Goal: Transaction & Acquisition: Book appointment/travel/reservation

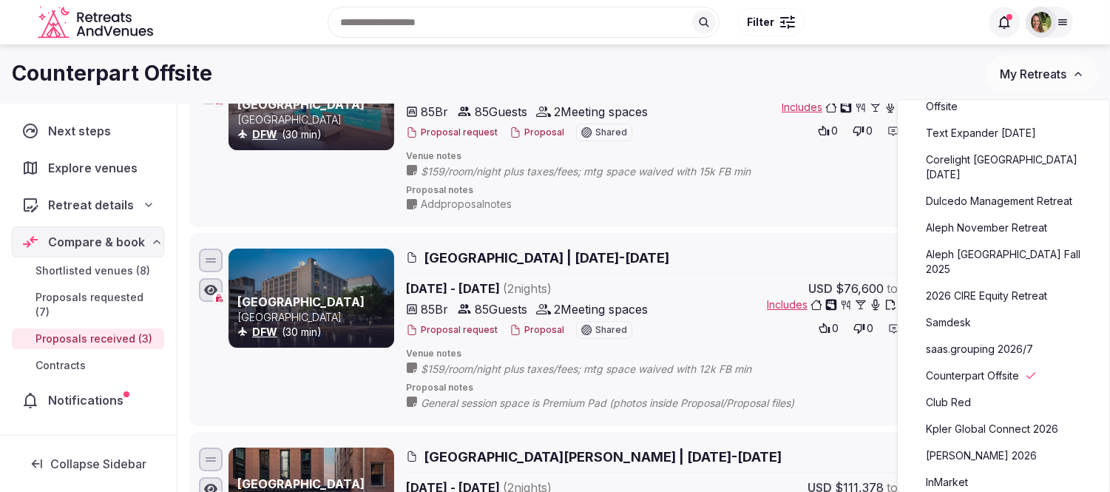
scroll to position [164, 0]
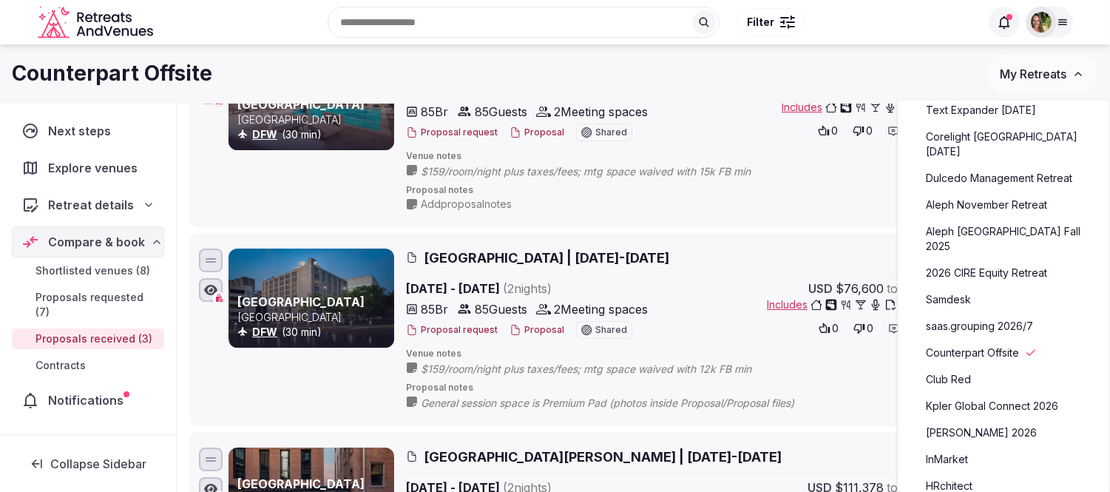
click at [974, 341] on link "Counterpart Offsite" at bounding box center [1004, 353] width 182 height 24
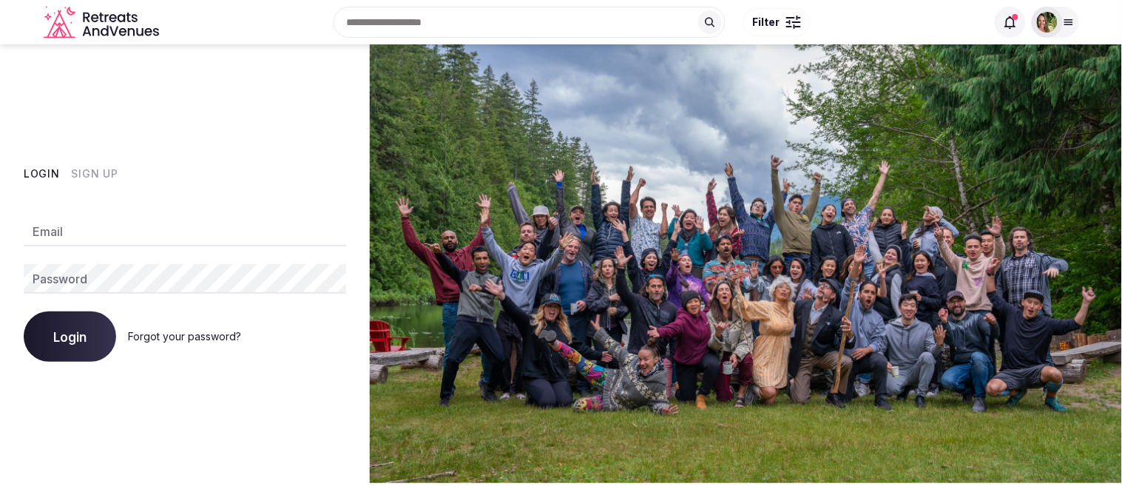
type input "**********"
click at [67, 339] on span "Login" at bounding box center [69, 336] width 33 height 15
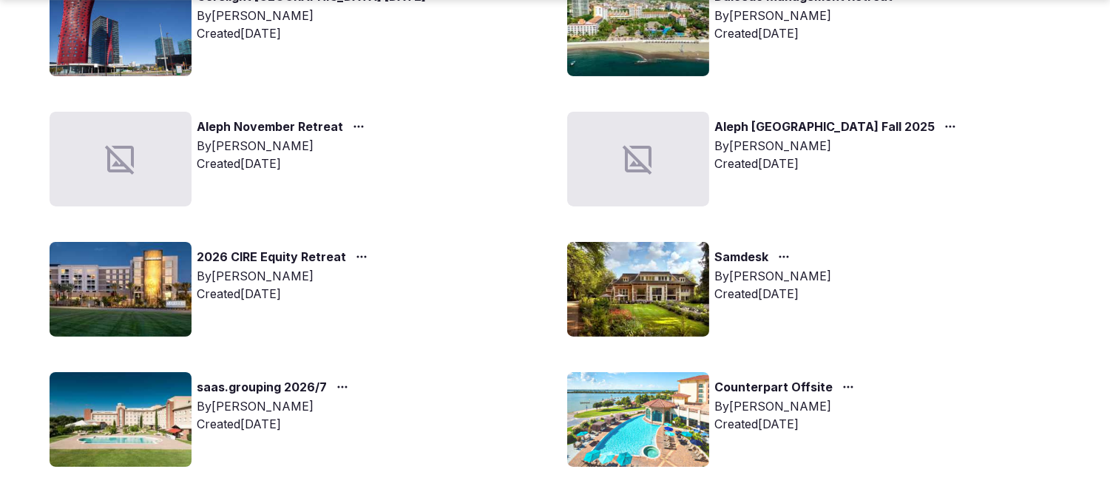
scroll to position [657, 0]
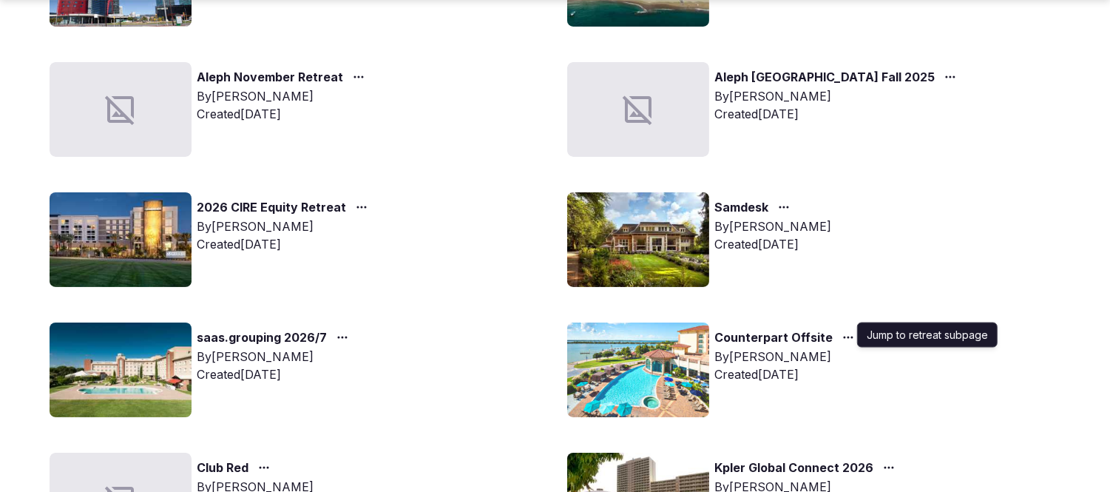
click at [842, 333] on icon "button" at bounding box center [848, 337] width 12 height 12
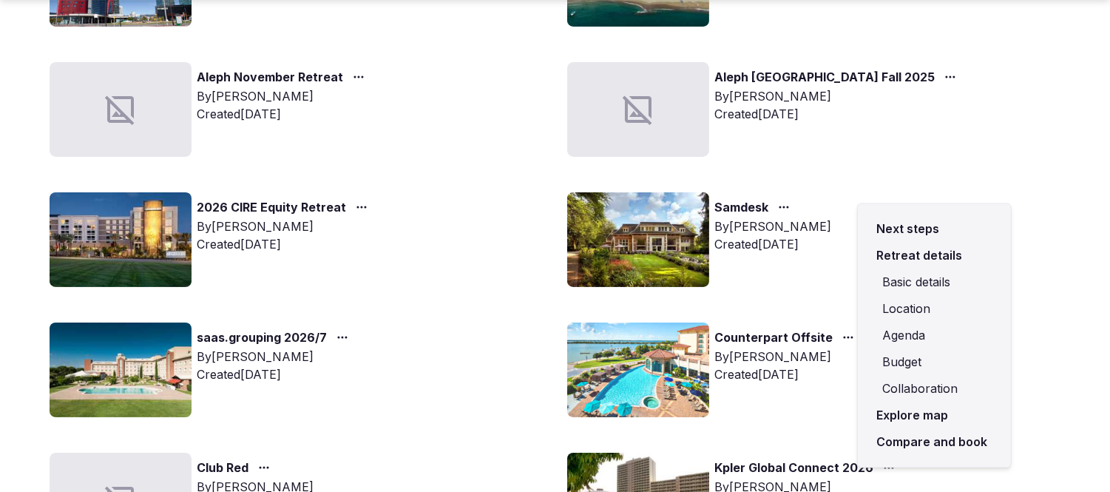
click at [927, 441] on link "Compare and book" at bounding box center [934, 441] width 129 height 27
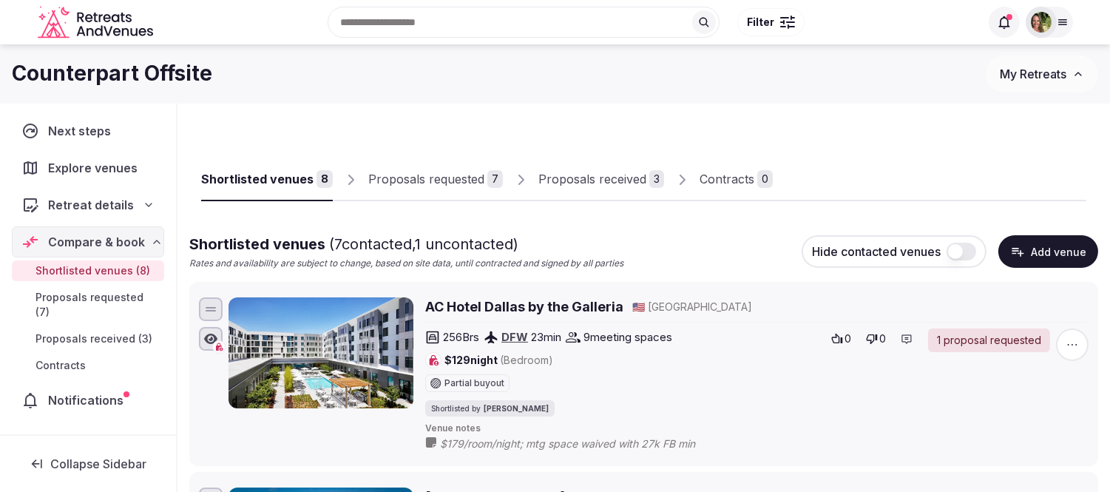
click at [601, 177] on div "Proposals received" at bounding box center [592, 179] width 108 height 18
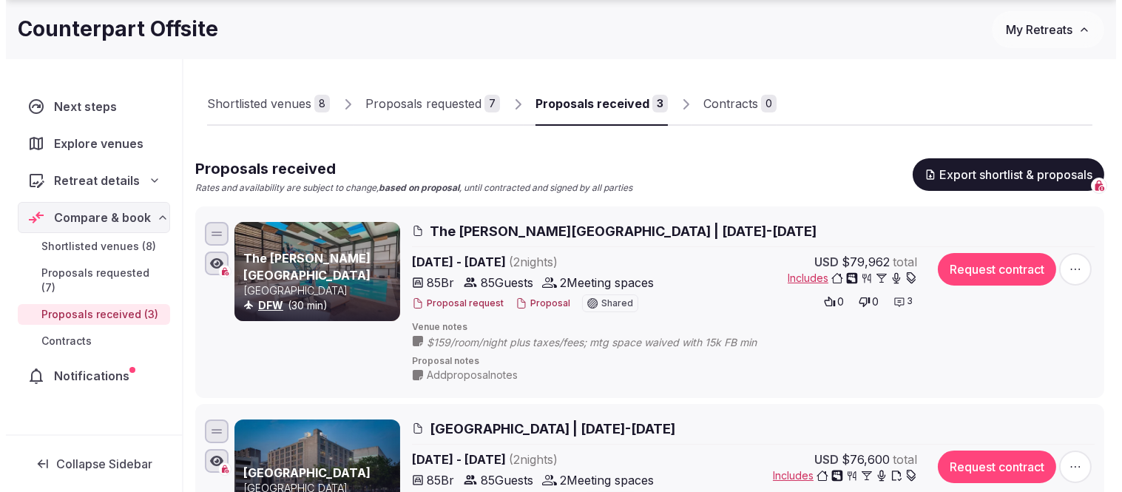
scroll to position [246, 0]
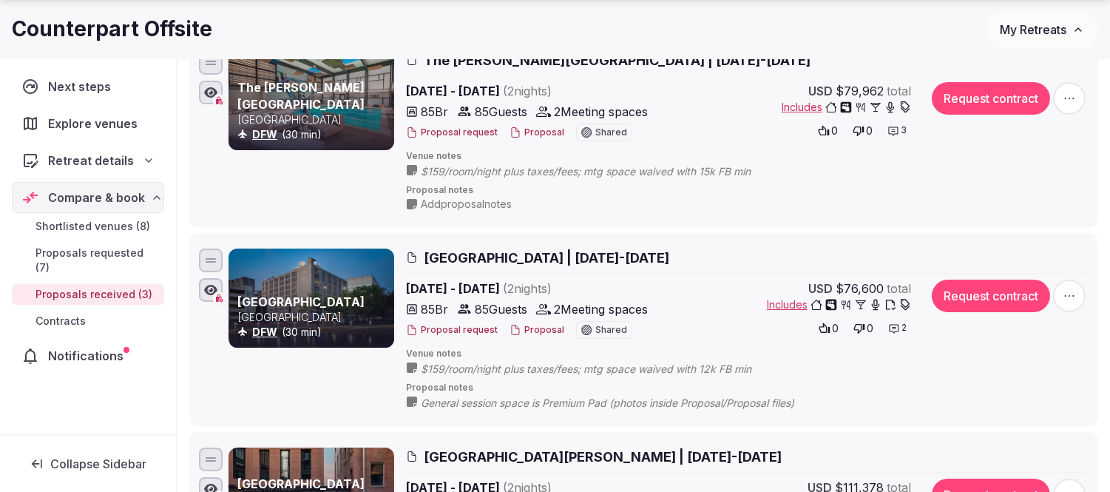
click at [535, 328] on button "Proposal" at bounding box center [537, 330] width 55 height 13
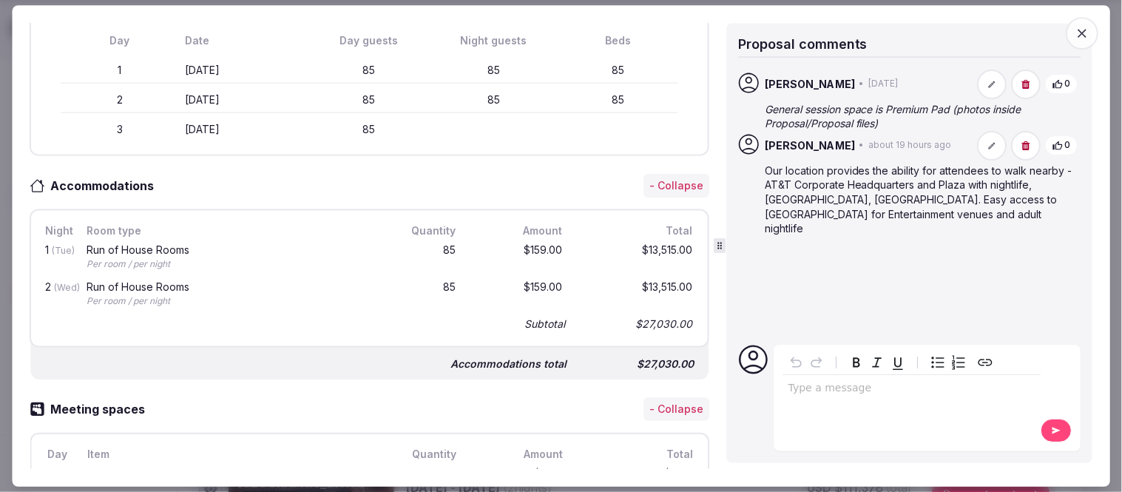
scroll to position [164, 0]
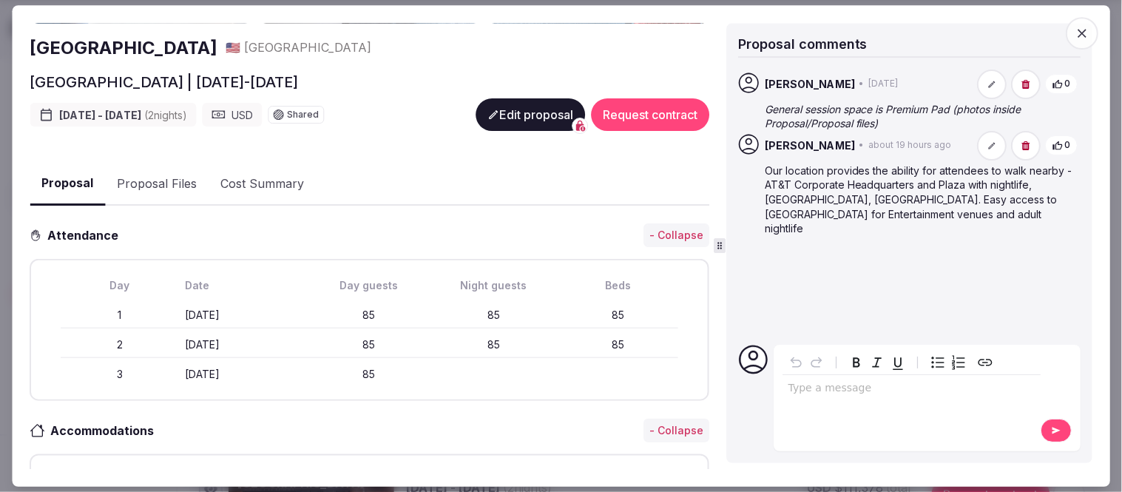
click at [160, 187] on button "Proposal Files" at bounding box center [157, 184] width 104 height 43
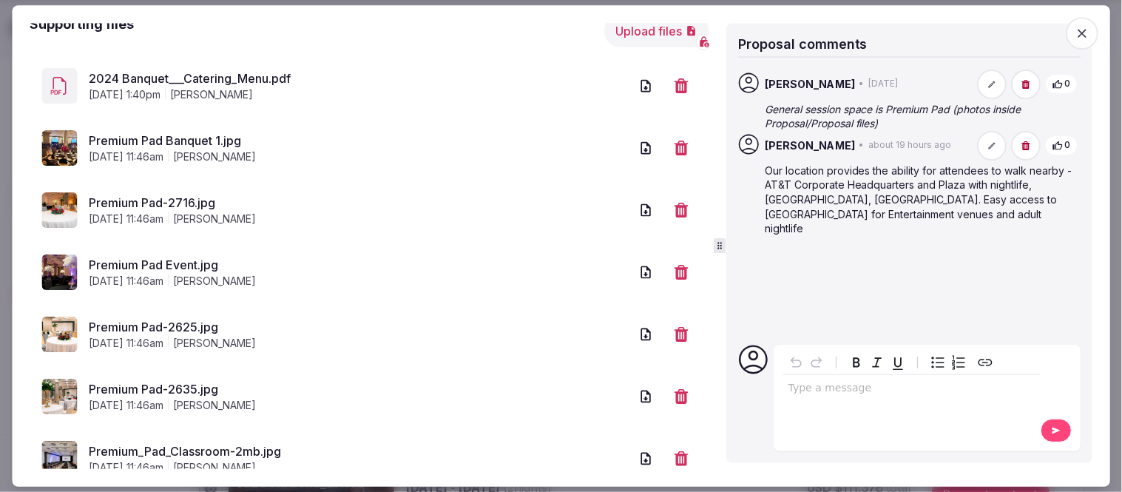
scroll to position [575, 0]
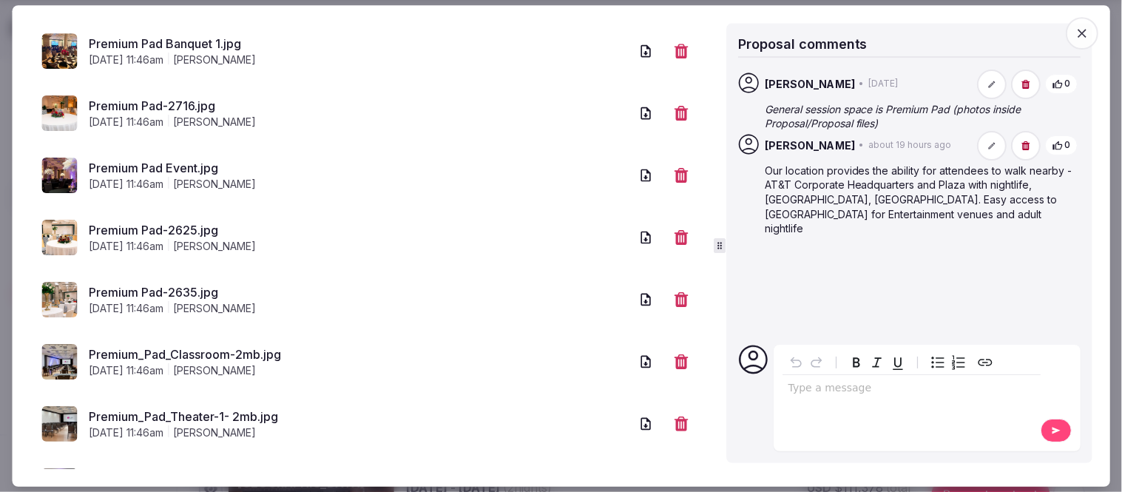
click at [139, 354] on link "Premium_Pad_Classroom-2mb.jpg" at bounding box center [359, 354] width 541 height 18
click at [1085, 32] on icon "button" at bounding box center [1082, 33] width 15 height 15
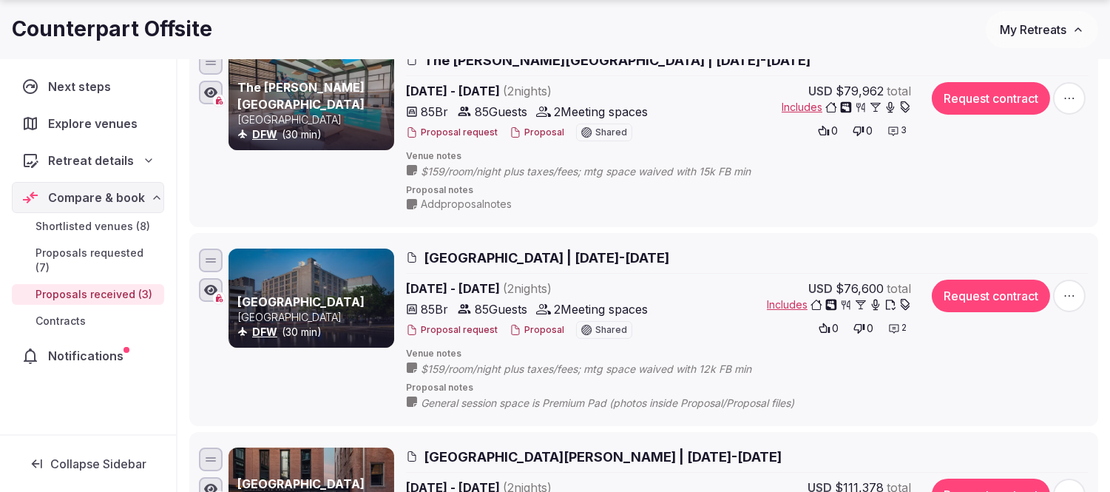
click at [547, 329] on button "Proposal" at bounding box center [537, 330] width 55 height 13
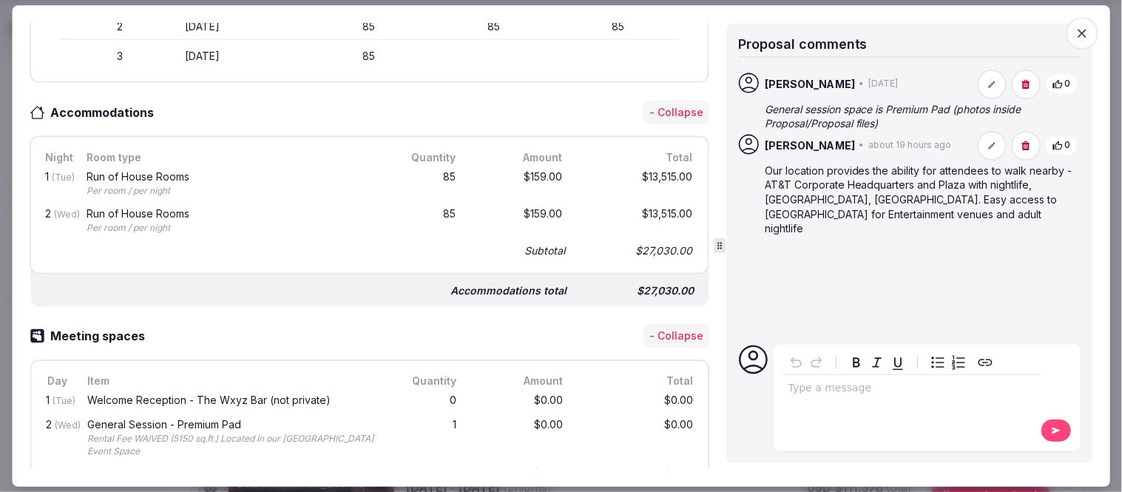
scroll to position [493, 0]
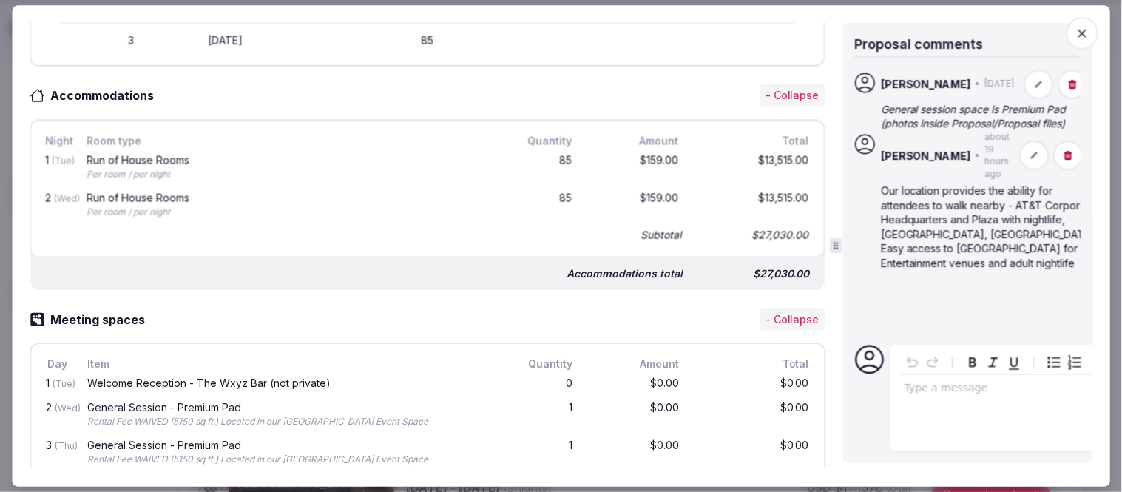
click at [842, 244] on icon at bounding box center [836, 246] width 10 height 10
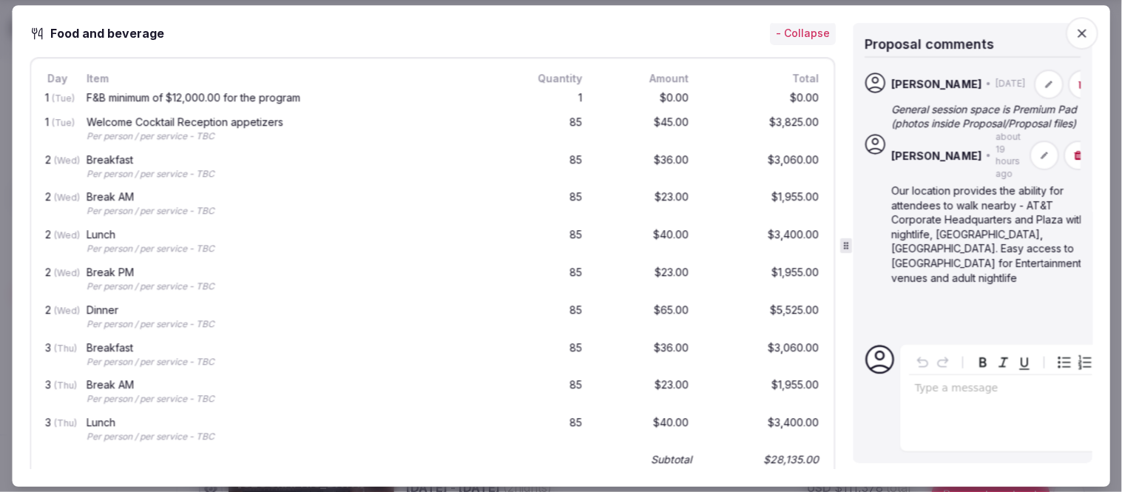
scroll to position [933, 0]
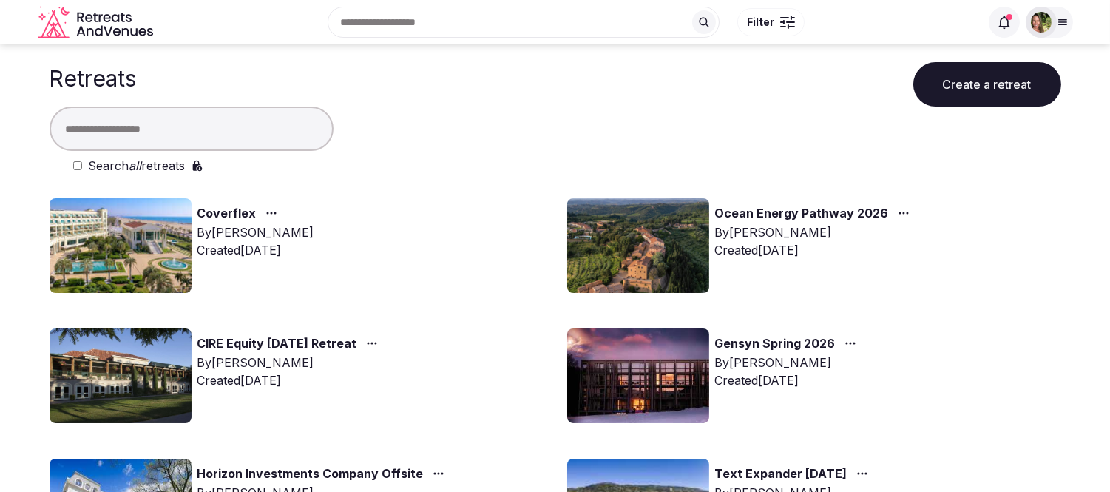
click at [1045, 24] on img at bounding box center [1041, 22] width 21 height 21
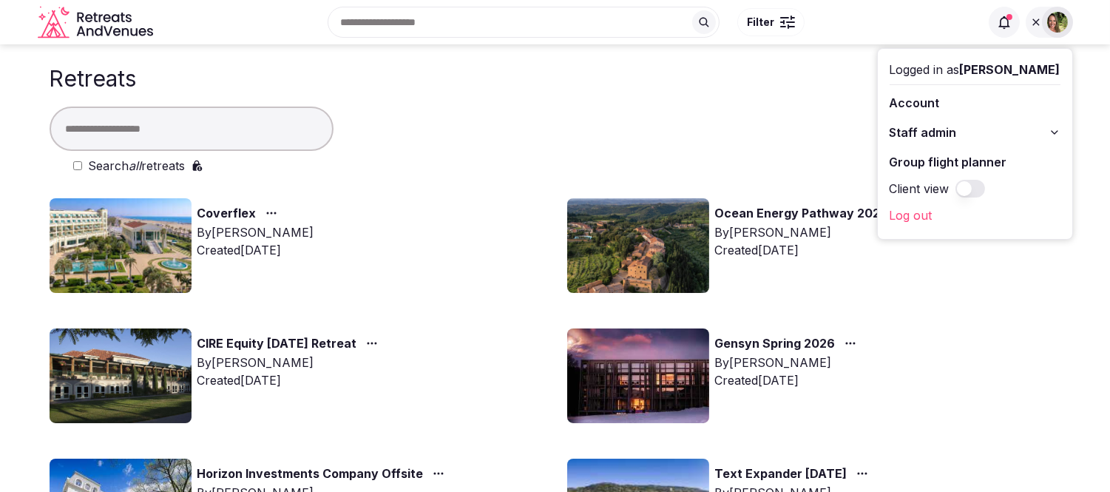
click at [1045, 24] on div at bounding box center [1057, 22] width 31 height 31
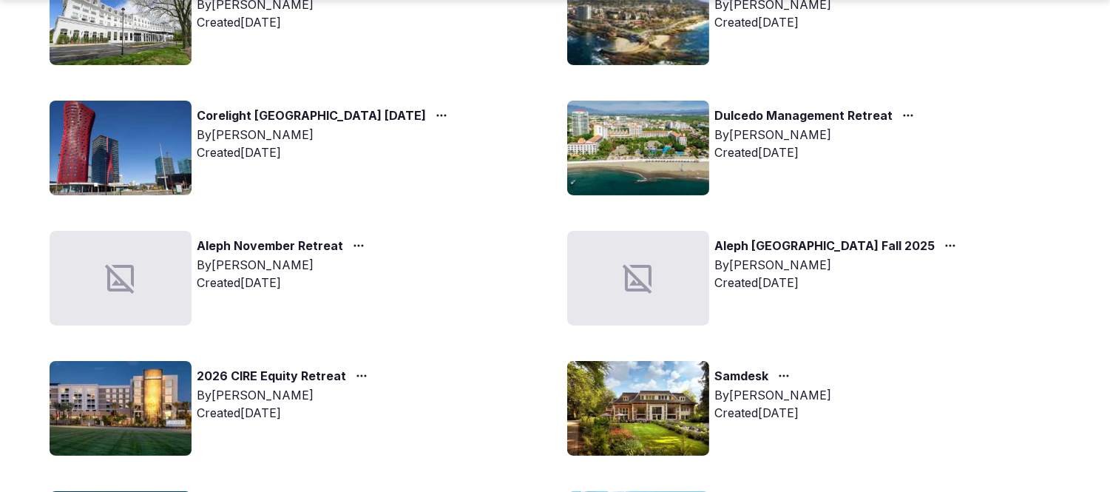
scroll to position [493, 0]
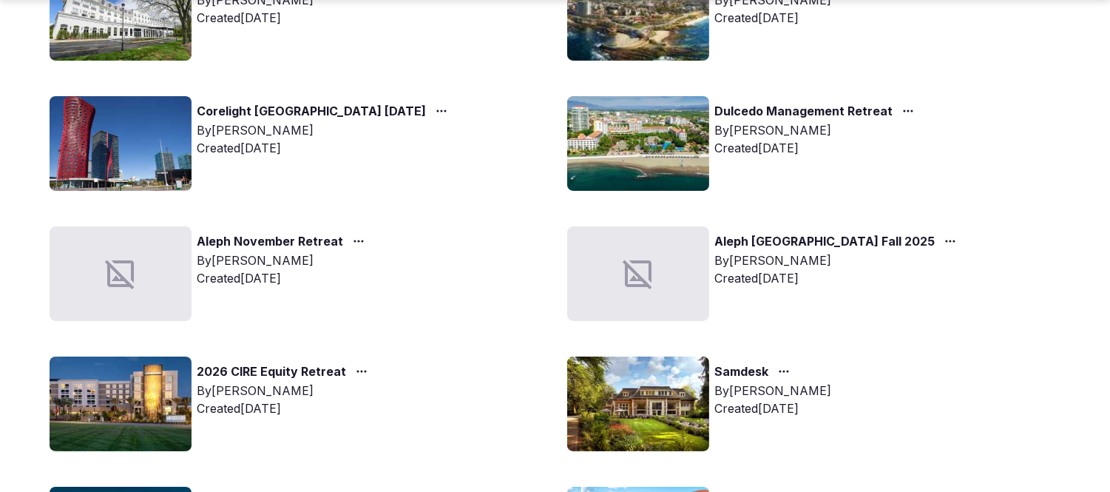
click at [309, 234] on link "Aleph November Retreat" at bounding box center [270, 241] width 146 height 19
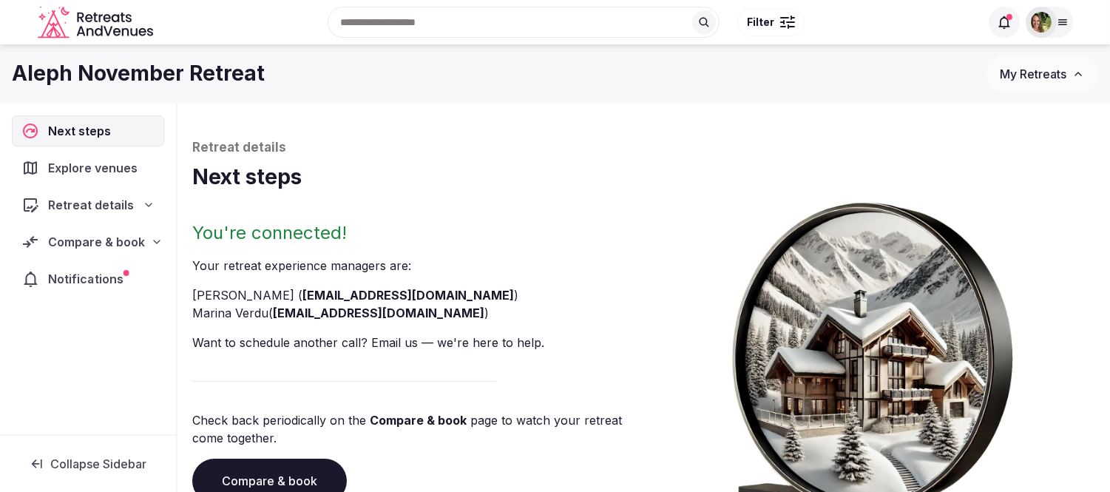
click at [64, 263] on div "Notifications" at bounding box center [89, 278] width 152 height 31
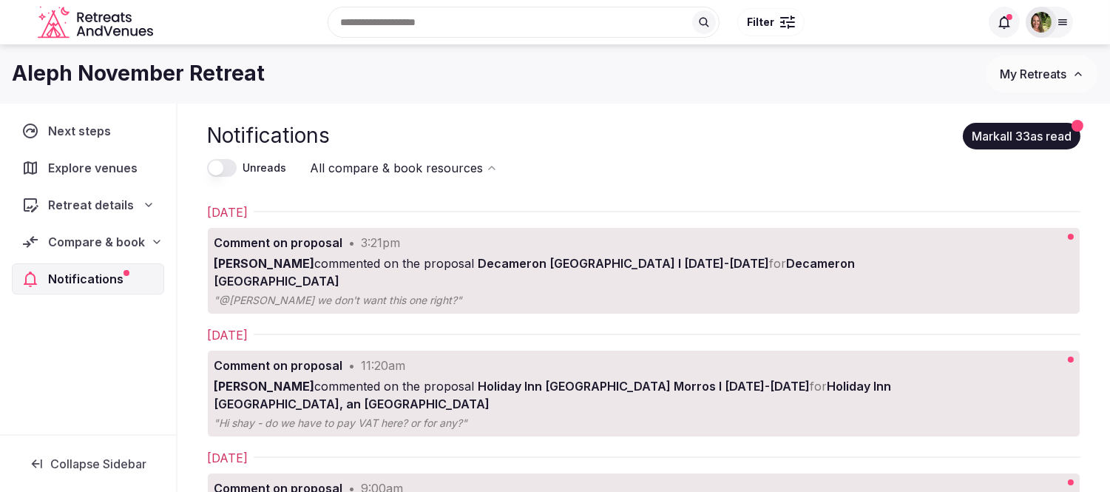
scroll to position [82, 0]
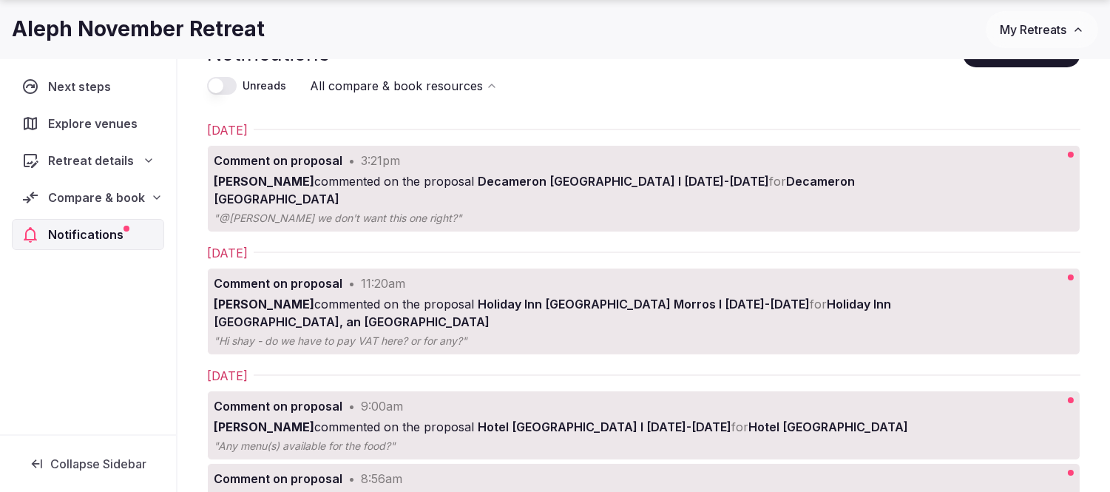
click at [87, 200] on span "Compare & book" at bounding box center [96, 198] width 97 height 18
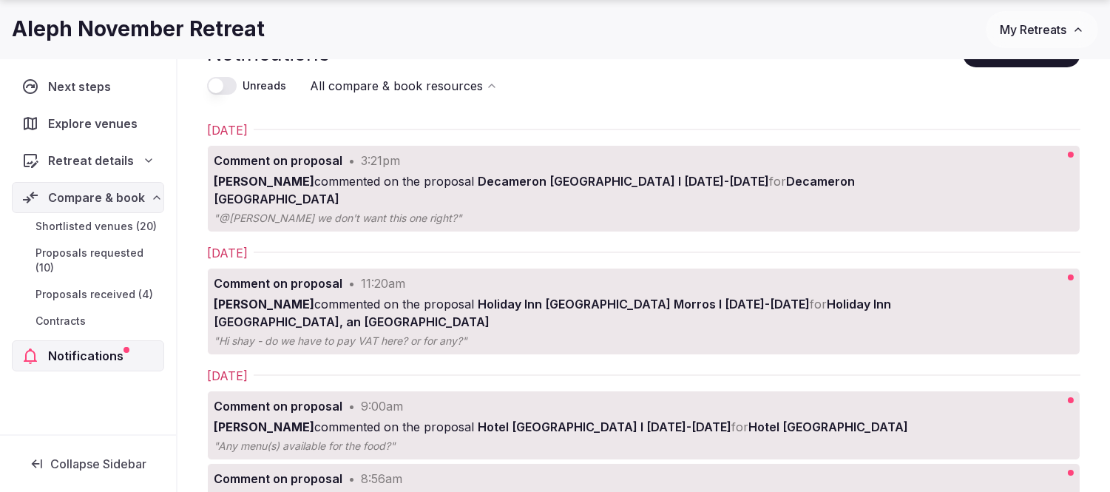
click at [90, 287] on span "Proposals received (4)" at bounding box center [94, 294] width 118 height 15
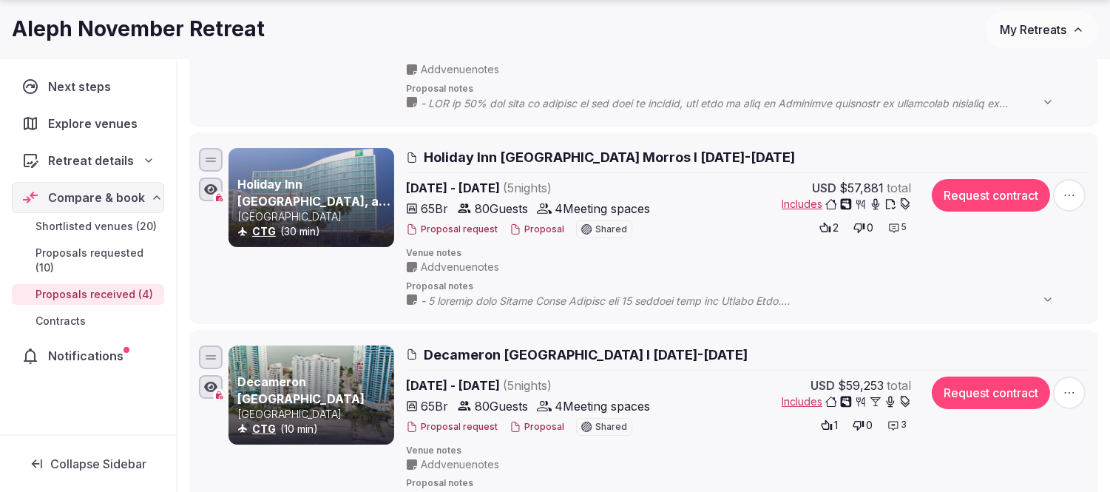
scroll to position [740, 0]
